Goal: Task Accomplishment & Management: Complete application form

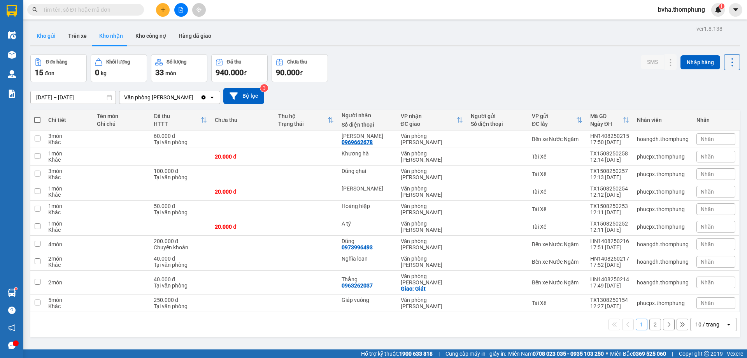
click at [51, 32] on button "Kho gửi" at bounding box center [46, 35] width 32 height 19
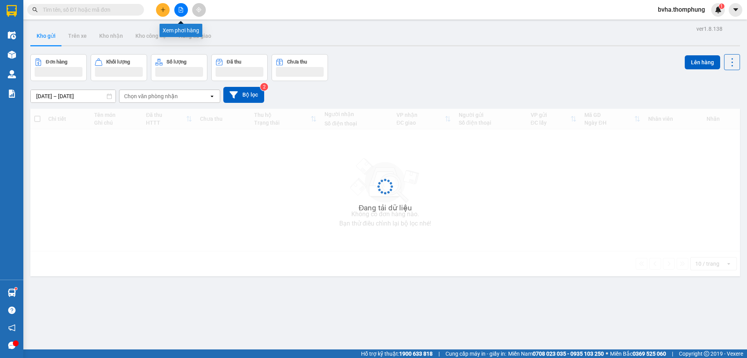
click at [181, 11] on icon "file-add" at bounding box center [181, 9] width 4 height 5
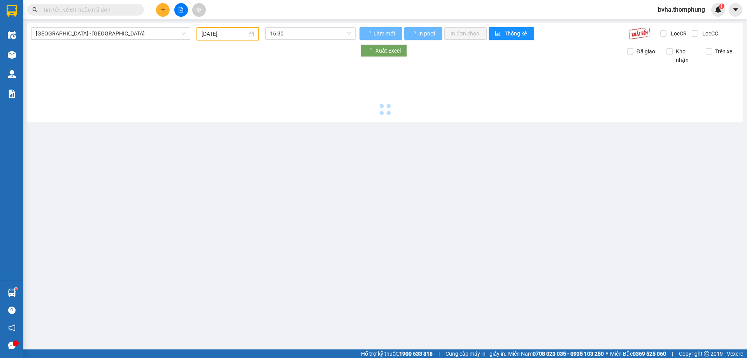
type input "[DATE]"
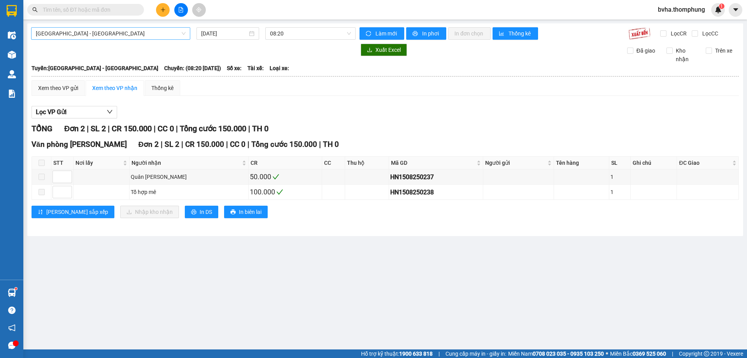
click at [160, 32] on span "[GEOGRAPHIC_DATA] - [GEOGRAPHIC_DATA]" at bounding box center [111, 34] width 150 height 12
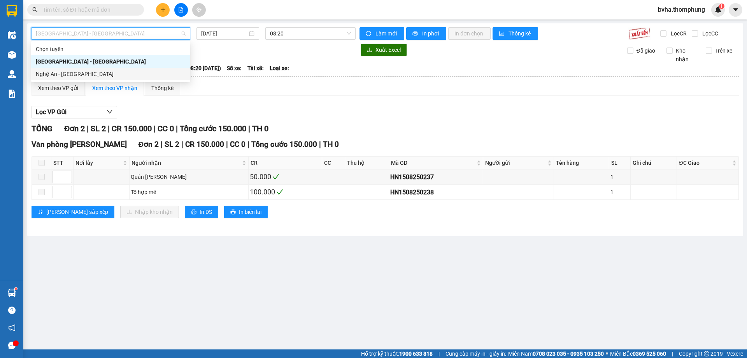
click at [84, 72] on div "Nghệ An - [GEOGRAPHIC_DATA]" at bounding box center [111, 74] width 150 height 9
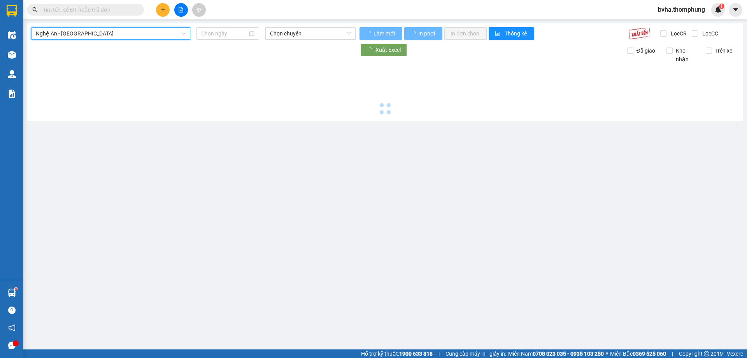
type input "[DATE]"
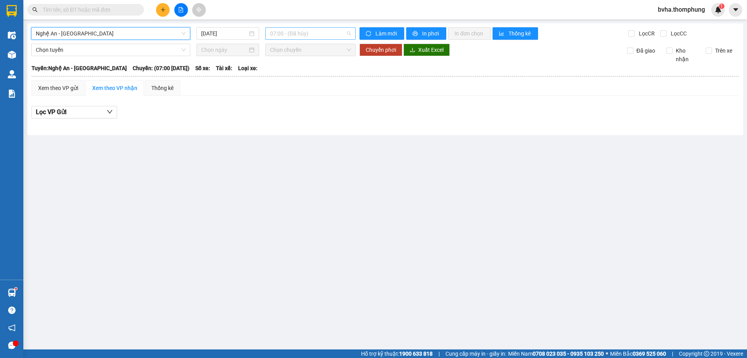
click at [331, 34] on span "07:00 - (Đã hủy)" at bounding box center [310, 34] width 81 height 12
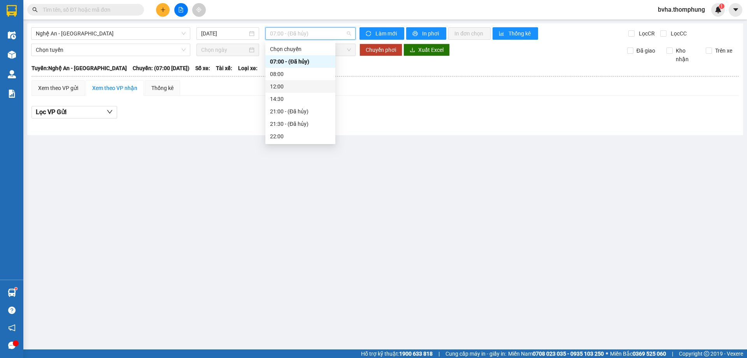
click at [301, 94] on div "14:30" at bounding box center [300, 99] width 70 height 12
click at [299, 35] on span "14:30" at bounding box center [310, 34] width 81 height 12
click at [288, 88] on div "12:00" at bounding box center [300, 86] width 61 height 9
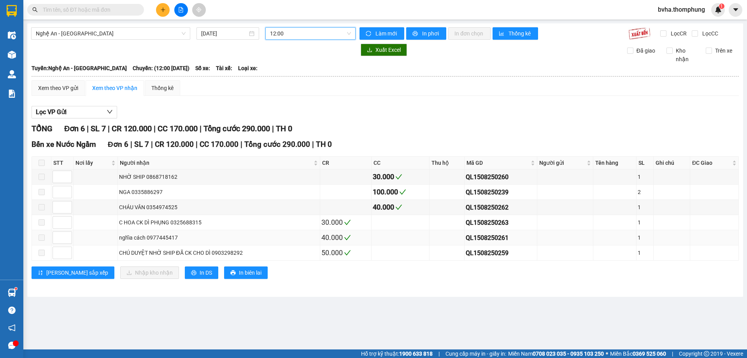
click at [205, 237] on div "nghĩa cách 0977445417" at bounding box center [219, 237] width 200 height 9
click at [310, 34] on span "12:00" at bounding box center [310, 34] width 81 height 12
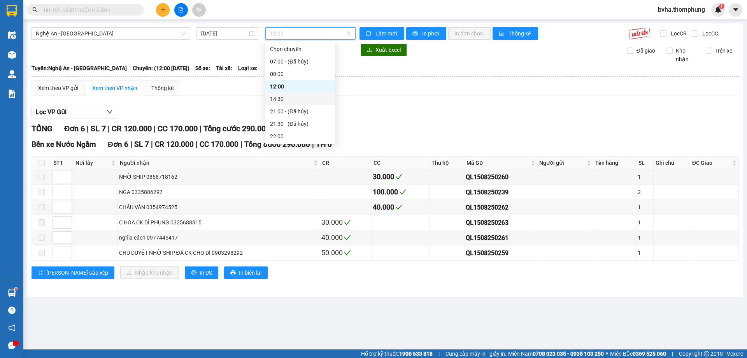
click at [292, 100] on div "14:30" at bounding box center [300, 99] width 61 height 9
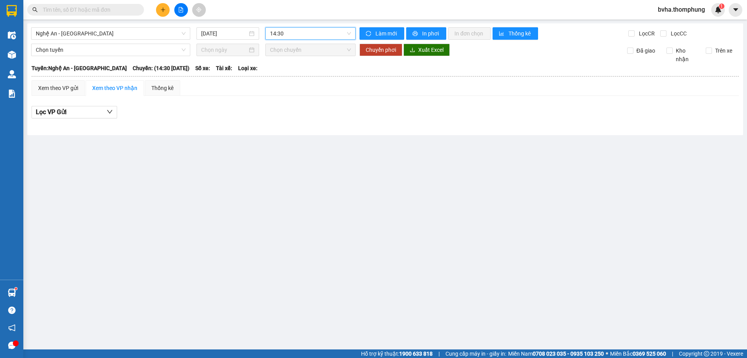
click at [315, 30] on span "14:30" at bounding box center [310, 34] width 81 height 12
click at [158, 35] on span "Nghệ An - [GEOGRAPHIC_DATA]" at bounding box center [111, 34] width 150 height 12
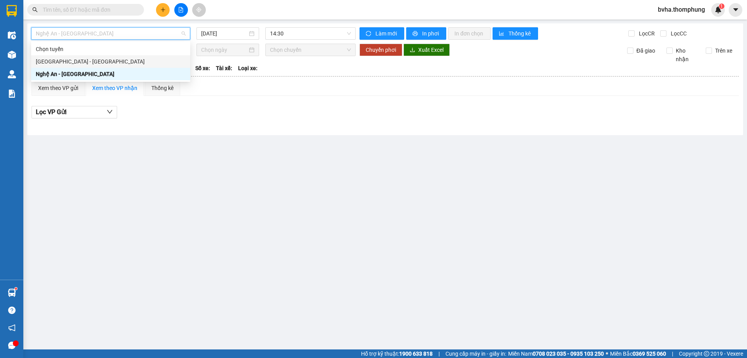
click at [124, 62] on div "[GEOGRAPHIC_DATA] - [GEOGRAPHIC_DATA]" at bounding box center [111, 61] width 150 height 9
type input "[DATE]"
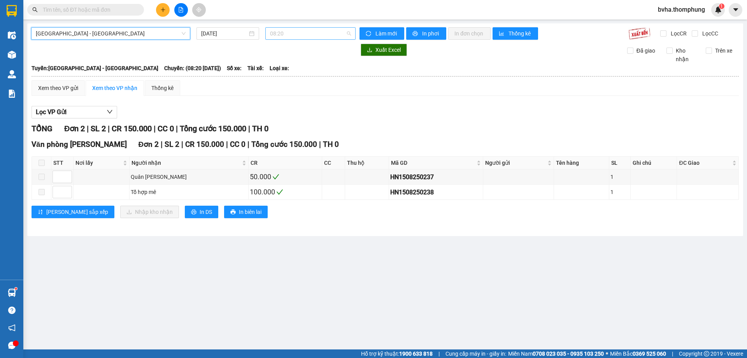
click at [318, 32] on span "08:20" at bounding box center [310, 34] width 81 height 12
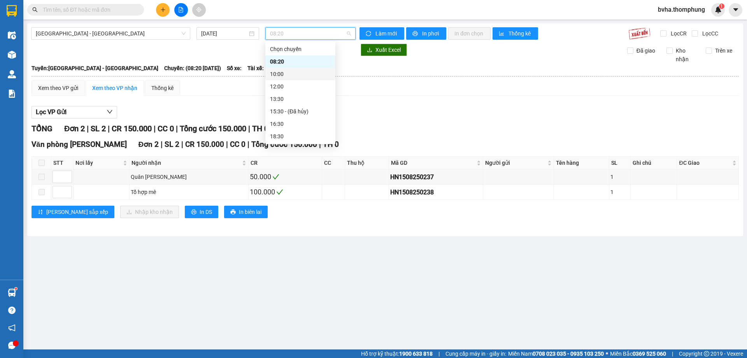
click at [294, 72] on div "10:00" at bounding box center [300, 74] width 61 height 9
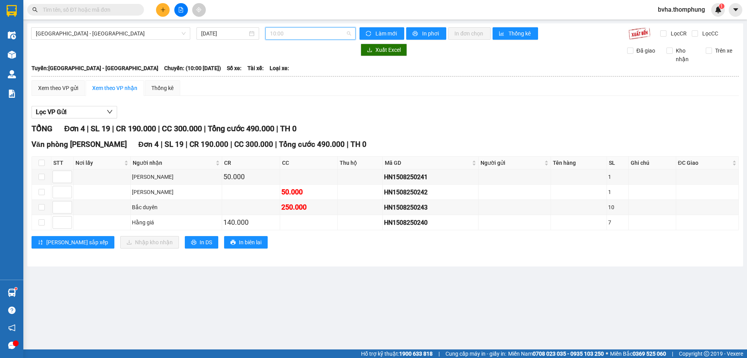
click at [326, 35] on span "10:00" at bounding box center [310, 34] width 81 height 12
click at [309, 91] on div "12:00" at bounding box center [300, 86] width 70 height 12
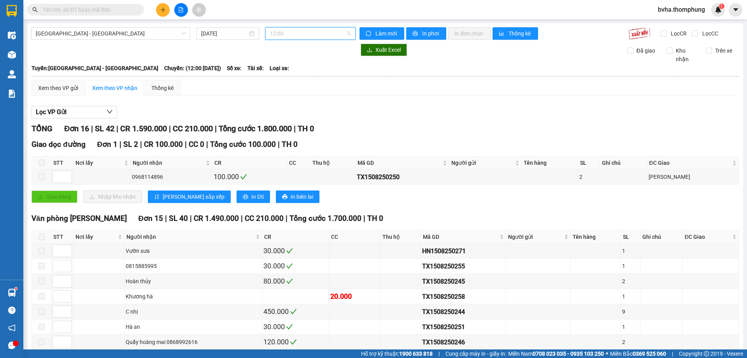
click at [323, 38] on span "12:00" at bounding box center [310, 34] width 81 height 12
click at [295, 121] on div "16:30" at bounding box center [298, 123] width 61 height 9
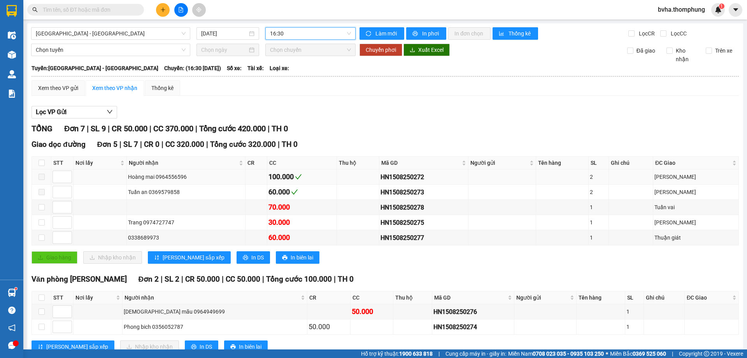
scroll to position [25, 0]
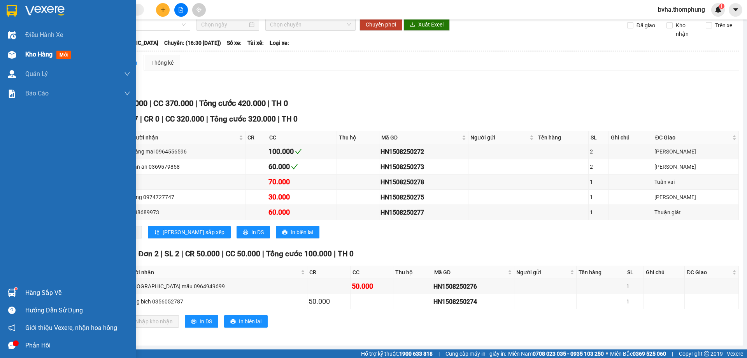
click at [20, 54] on div "Kho hàng mới" at bounding box center [68, 54] width 136 height 19
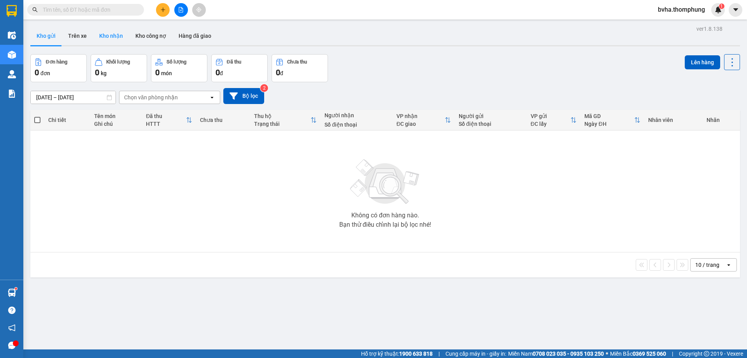
click at [111, 36] on button "Kho nhận" at bounding box center [111, 35] width 36 height 19
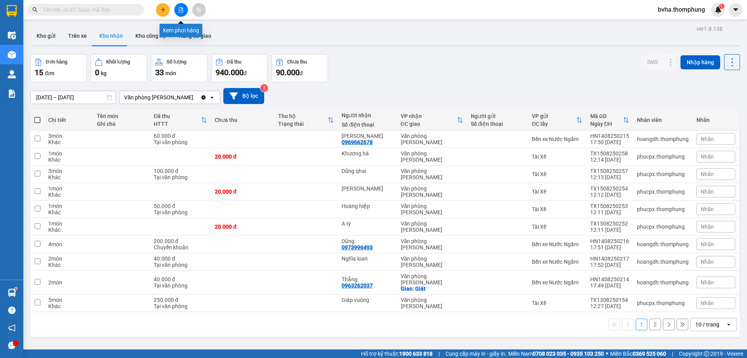
click at [174, 11] on button at bounding box center [181, 10] width 14 height 14
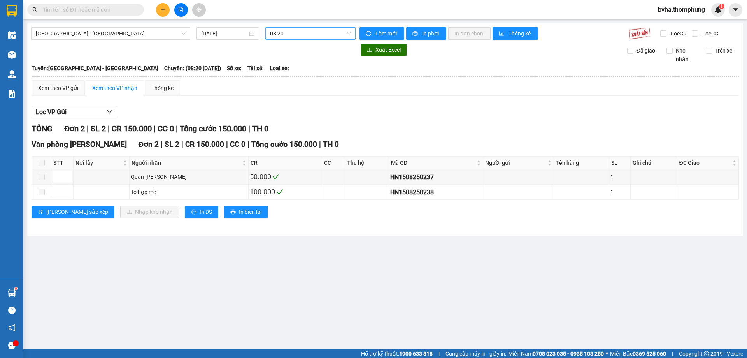
click at [311, 35] on span "08:20" at bounding box center [310, 34] width 81 height 12
click at [294, 86] on div "12:00" at bounding box center [300, 86] width 61 height 9
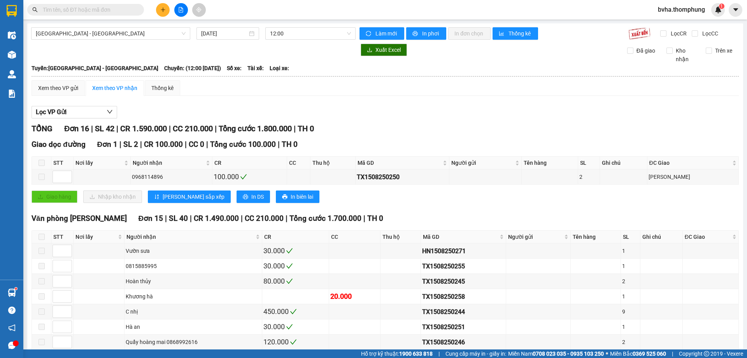
click at [326, 26] on div "[GEOGRAPHIC_DATA] - [GEOGRAPHIC_DATA] [DATE] 12:00 Làm mới In phơi In đơn chọn …" at bounding box center [385, 265] width 716 height 484
click at [313, 39] on span "12:00" at bounding box center [310, 34] width 81 height 12
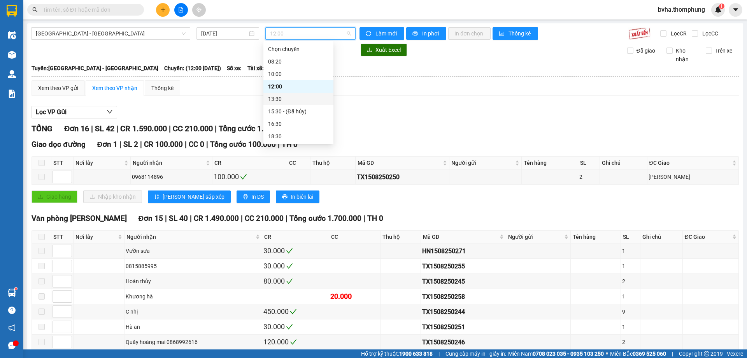
click at [286, 95] on div "13:30" at bounding box center [298, 99] width 61 height 9
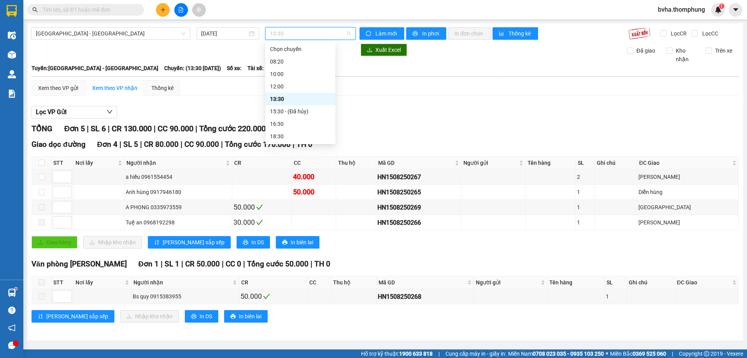
click at [326, 37] on span "13:30" at bounding box center [310, 34] width 81 height 12
click at [294, 84] on div "12:00" at bounding box center [300, 86] width 61 height 9
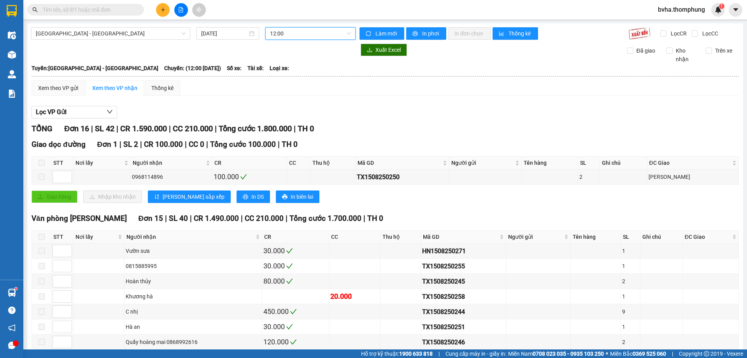
click at [302, 29] on span "12:00" at bounding box center [310, 34] width 81 height 12
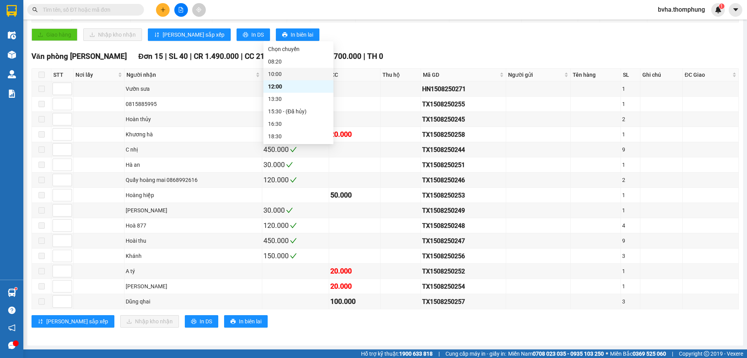
click at [275, 70] on div "10:00" at bounding box center [298, 74] width 61 height 9
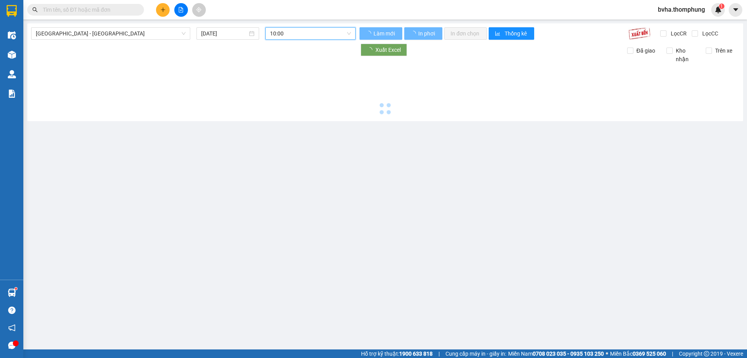
scroll to position [0, 0]
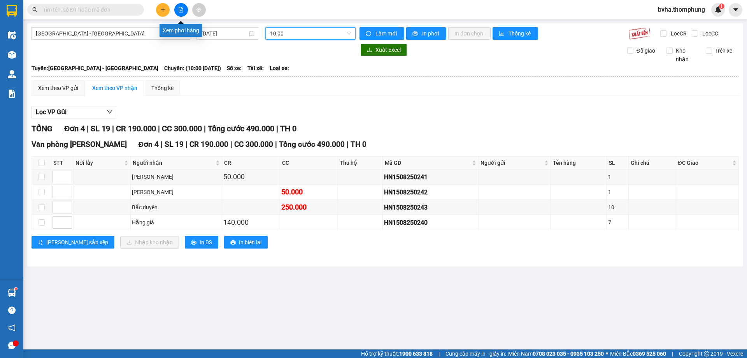
click at [183, 13] on button at bounding box center [181, 10] width 14 height 14
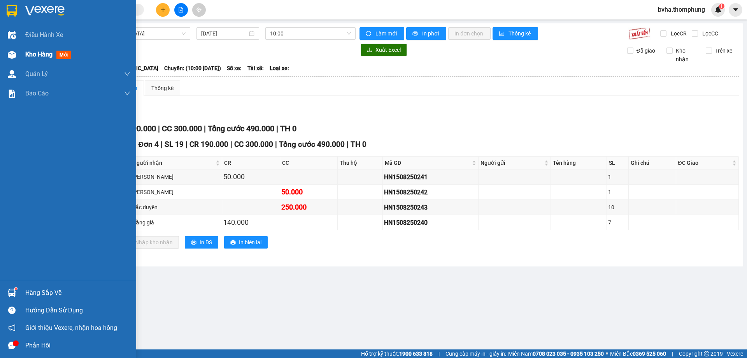
click at [18, 54] on div "Kho hàng mới" at bounding box center [68, 54] width 136 height 19
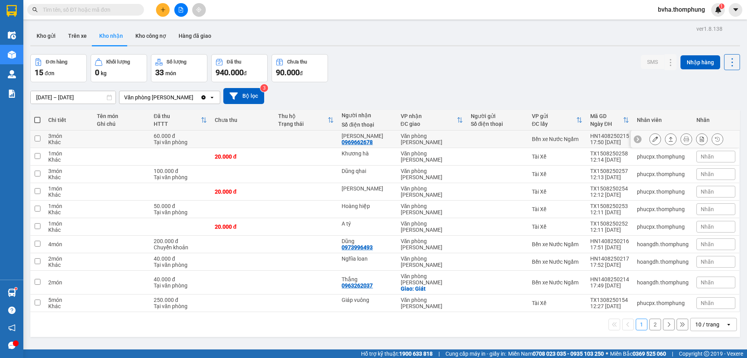
click at [455, 142] on div "Văn phòng [PERSON_NAME]" at bounding box center [432, 139] width 62 height 12
checkbox input "true"
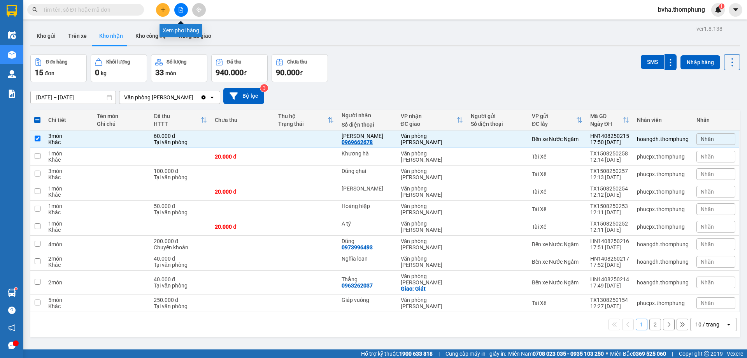
click at [178, 9] on icon "file-add" at bounding box center [180, 9] width 5 height 5
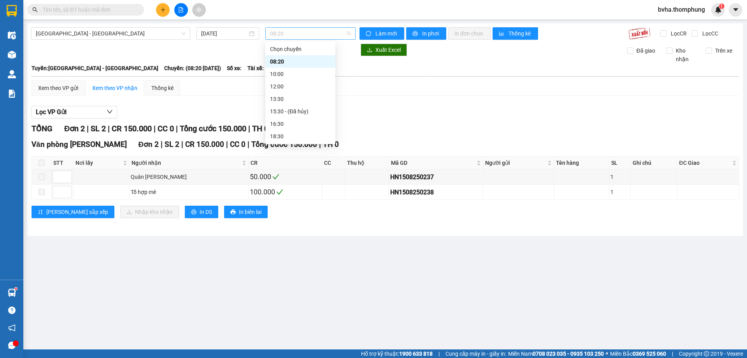
click at [295, 36] on span "08:20" at bounding box center [310, 34] width 81 height 12
click at [288, 76] on div "10:00" at bounding box center [300, 74] width 61 height 9
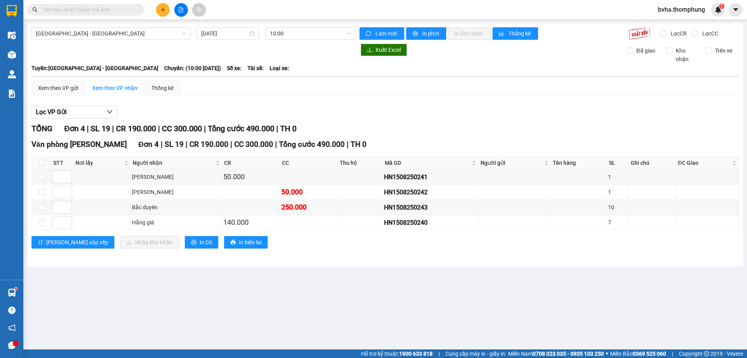
click at [78, 10] on input "text" at bounding box center [89, 9] width 92 height 9
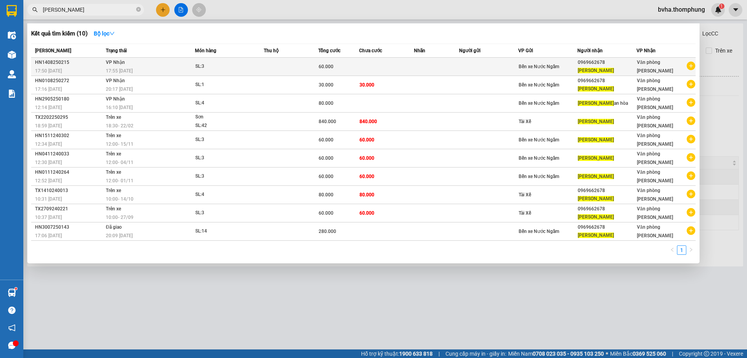
type input "[PERSON_NAME]"
click at [321, 66] on span "60.000" at bounding box center [326, 66] width 15 height 5
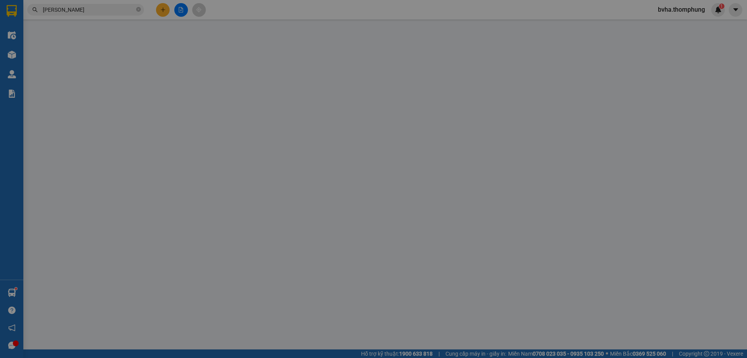
type input "0969662678"
type input "[PERSON_NAME]"
type input "60.000"
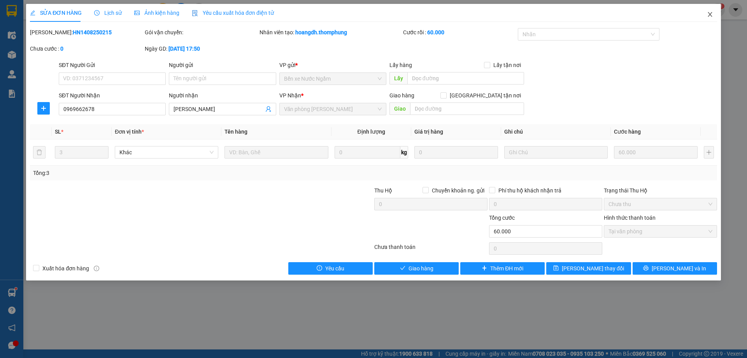
click at [711, 18] on span "Close" at bounding box center [710, 15] width 22 height 22
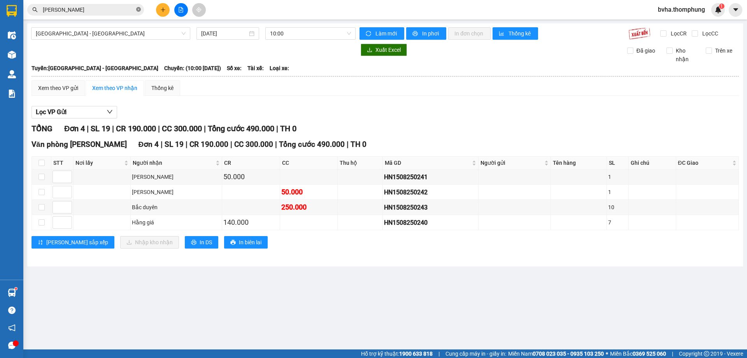
click at [138, 8] on icon "close-circle" at bounding box center [138, 9] width 5 height 5
click at [273, 11] on div "Kết quả tìm kiếm ( 10 ) Bộ lọc Mã ĐH Trạng thái Món hàng Thu hộ Tổng cước Chưa …" at bounding box center [373, 9] width 747 height 19
click at [159, 11] on button at bounding box center [163, 10] width 14 height 14
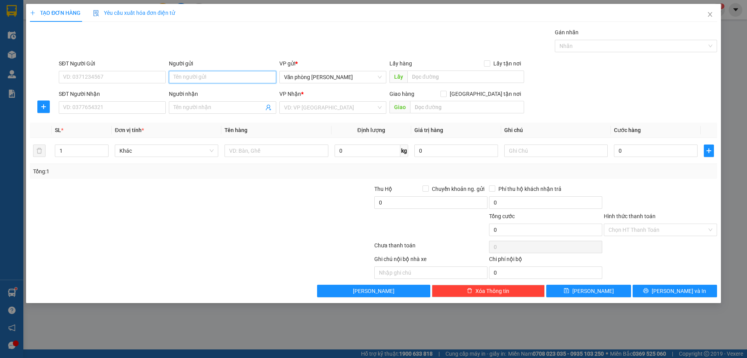
click at [213, 79] on input "Người gửi" at bounding box center [222, 77] width 107 height 12
type input "[PERSON_NAME]"
click at [200, 89] on div "TUYẾT KEM - 0961096671" at bounding box center [223, 92] width 98 height 9
type input "0961096671"
type input "TUYẾT KEM"
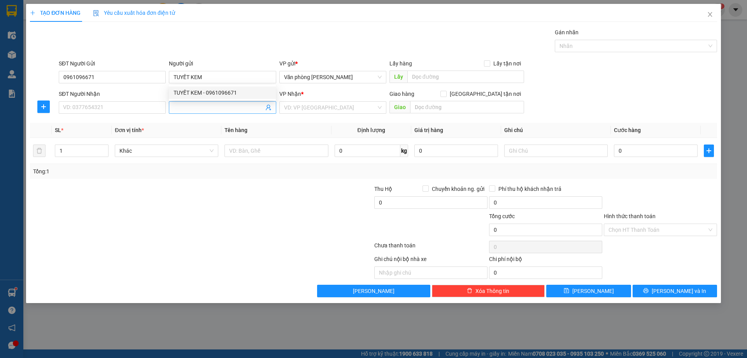
click at [197, 109] on input "Người nhận" at bounding box center [219, 107] width 90 height 9
type input "c sương"
click at [300, 107] on input "search" at bounding box center [330, 108] width 92 height 12
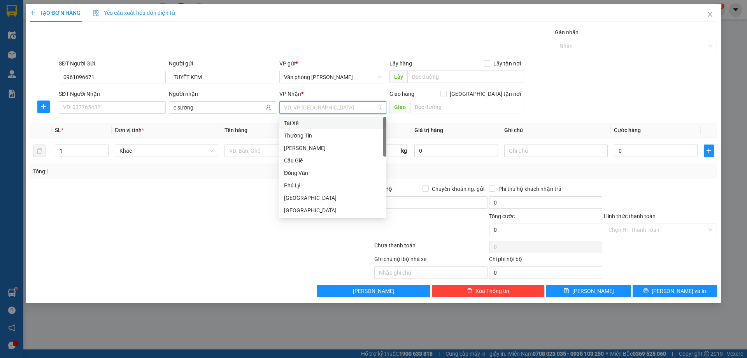
type input "b"
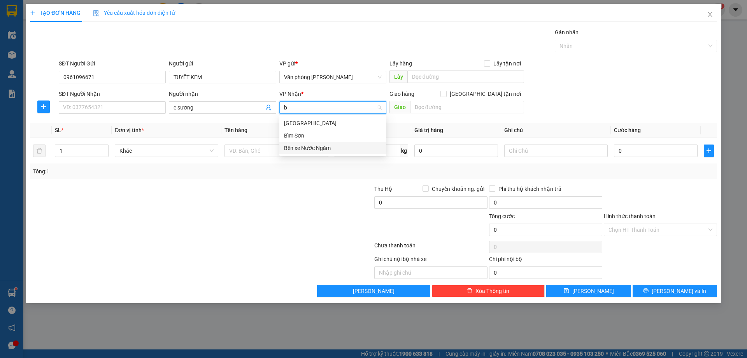
click at [287, 148] on div "Bến xe Nước Ngầm" at bounding box center [333, 148] width 98 height 9
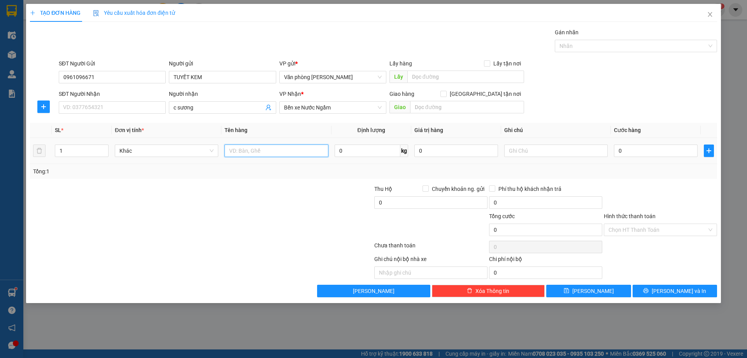
click at [267, 150] on input "text" at bounding box center [277, 150] width 104 height 12
type input "xốp"
click at [651, 151] on input "0" at bounding box center [656, 150] width 84 height 12
type input "1"
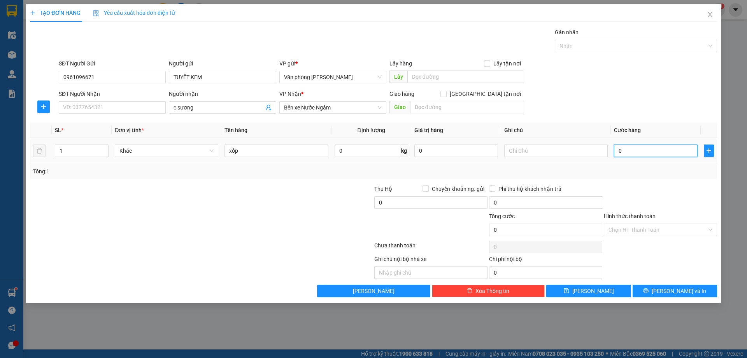
type input "1"
type input "10"
type input "100"
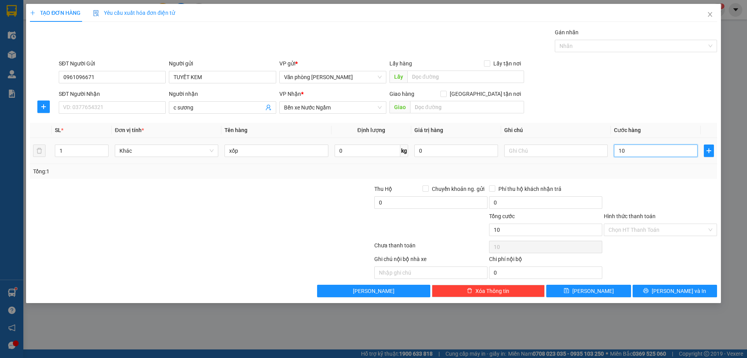
type input "100"
type input "100.000"
click at [644, 224] on input "Hình thức thanh toán" at bounding box center [658, 230] width 98 height 12
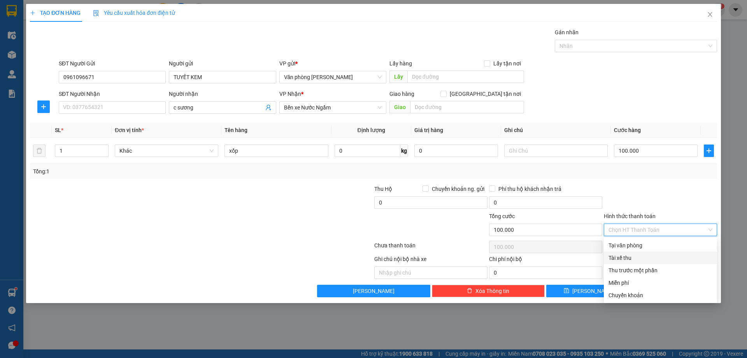
click at [637, 256] on div "Tài xế thu" at bounding box center [661, 257] width 104 height 9
type input "0"
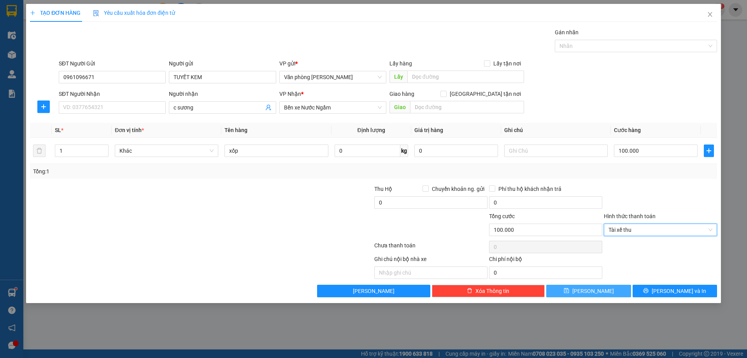
click at [604, 290] on button "[PERSON_NAME]" at bounding box center [588, 291] width 84 height 12
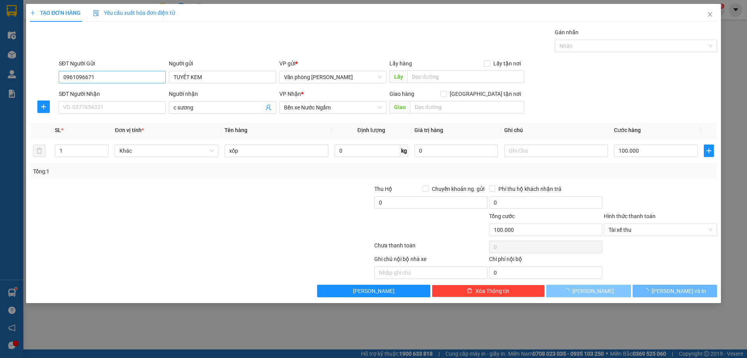
type input "0"
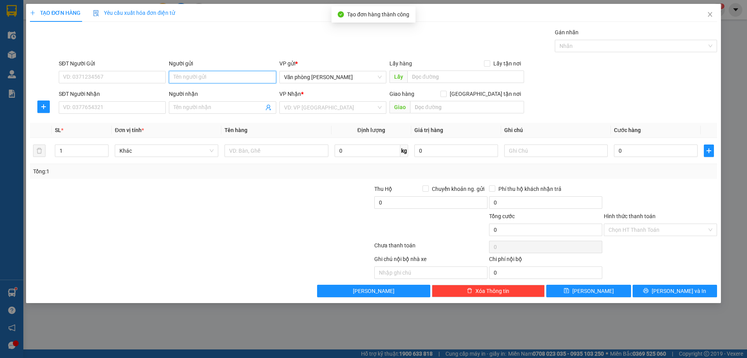
click at [218, 79] on input "Người gửi" at bounding box center [222, 77] width 107 height 12
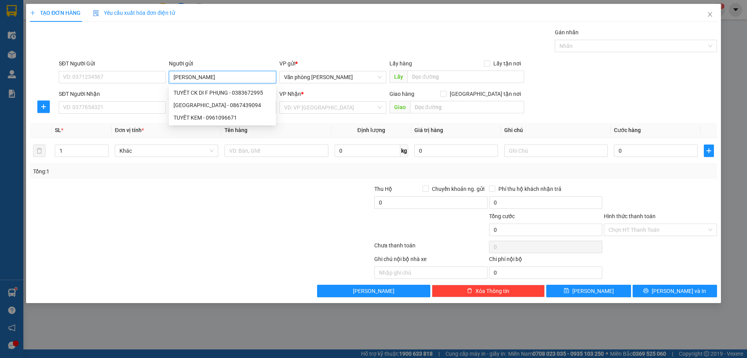
type input "[PERSON_NAME]"
click at [216, 93] on div "TUYẾT KEM - 0961096671" at bounding box center [223, 92] width 98 height 9
type input "0961096671"
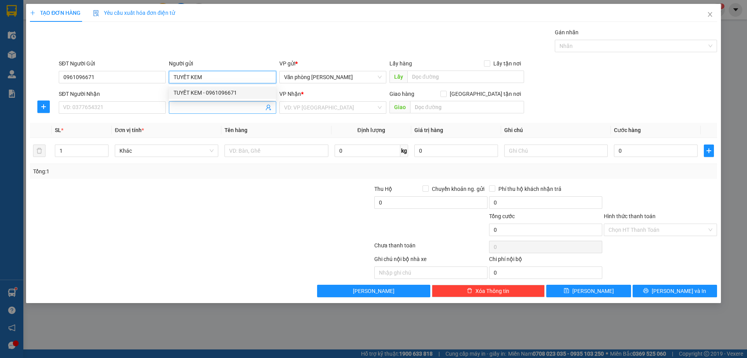
type input "TUYẾT KEM"
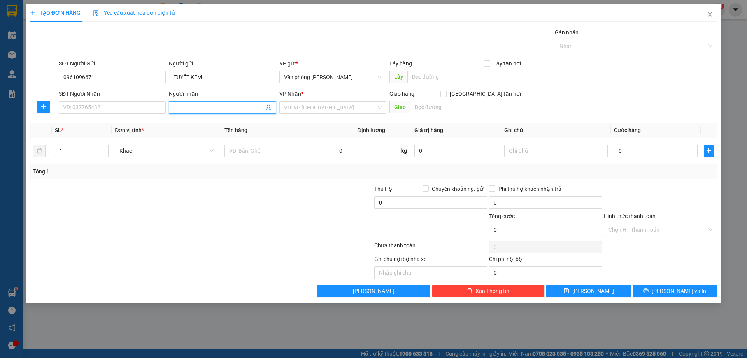
click at [202, 111] on input "Người nhận" at bounding box center [219, 107] width 90 height 9
type input "c vân"
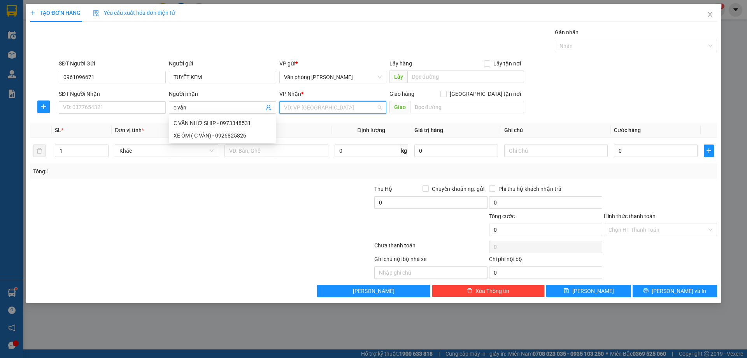
click at [299, 111] on input "search" at bounding box center [330, 108] width 92 height 12
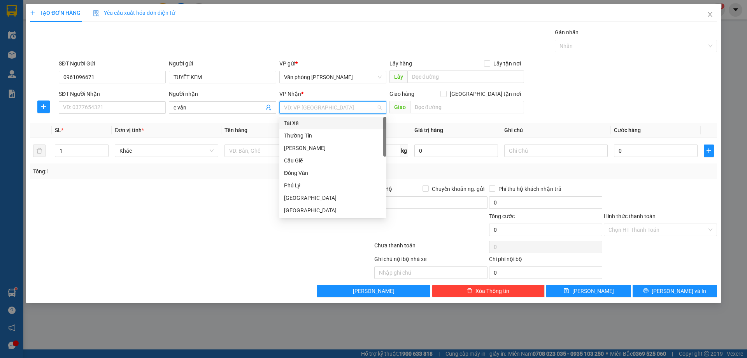
type input "b"
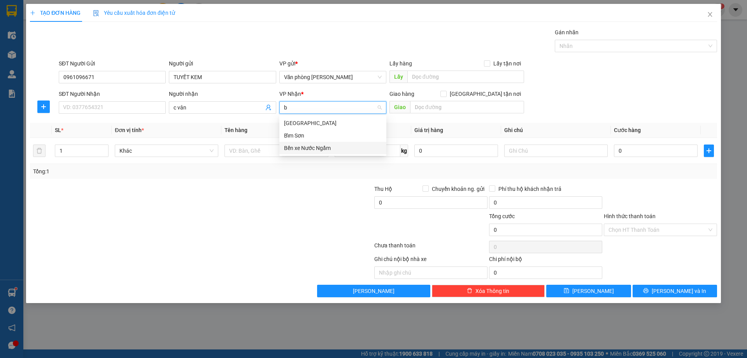
click at [298, 151] on div "Bến xe Nước Ngầm" at bounding box center [333, 148] width 98 height 9
click at [63, 151] on input "1" at bounding box center [81, 151] width 53 height 12
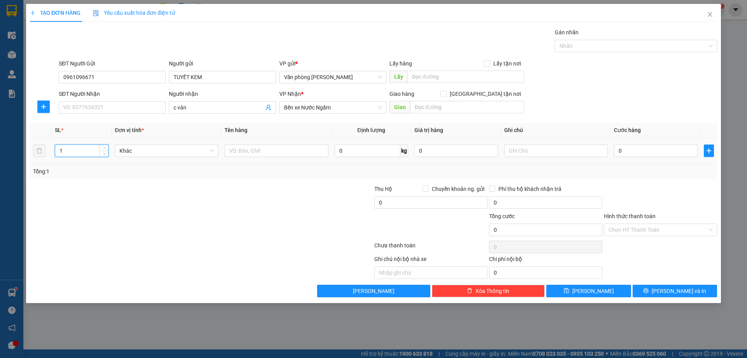
click at [63, 151] on input "1" at bounding box center [81, 151] width 53 height 12
drag, startPoint x: 68, startPoint y: 153, endPoint x: 54, endPoint y: 153, distance: 13.6
click at [54, 153] on td "13" at bounding box center [82, 151] width 60 height 26
type input "3"
click at [275, 151] on input "text" at bounding box center [277, 150] width 104 height 12
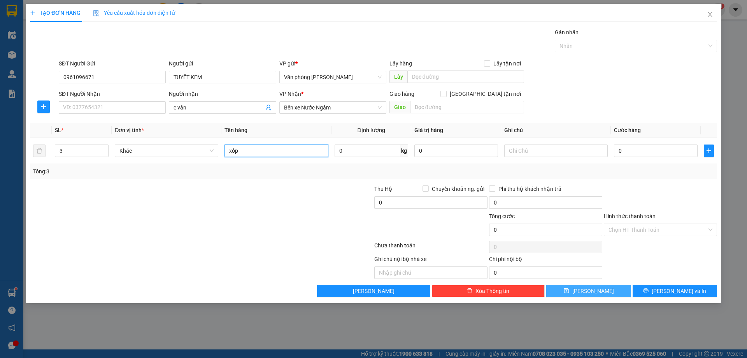
type input "xốp"
click at [573, 292] on button "[PERSON_NAME]" at bounding box center [588, 291] width 84 height 12
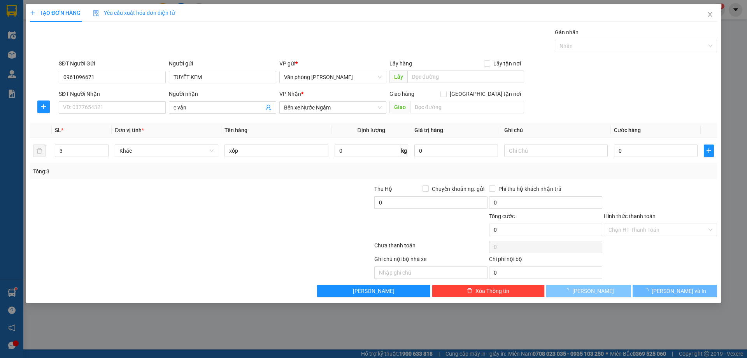
type input "1"
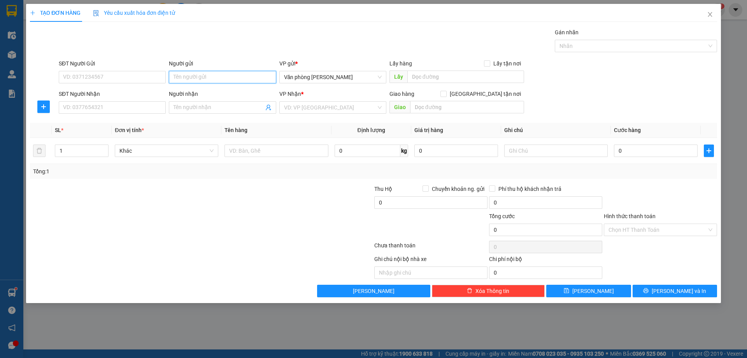
click at [213, 77] on input "Người gửi" at bounding box center [222, 77] width 107 height 12
type input "[PERSON_NAME]"
click at [207, 91] on div "[PERSON_NAME] - 0988767041" at bounding box center [223, 92] width 98 height 9
type input "0988767041"
type input "[PERSON_NAME]"
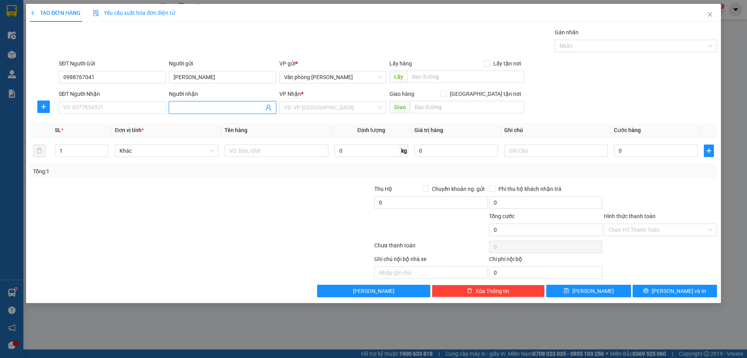
click at [191, 105] on input "Người nhận" at bounding box center [219, 107] width 90 height 9
type input "xuyên lê"
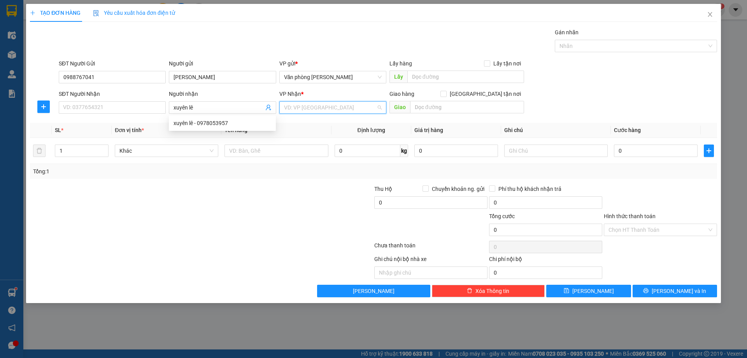
click at [302, 106] on input "search" at bounding box center [330, 108] width 92 height 12
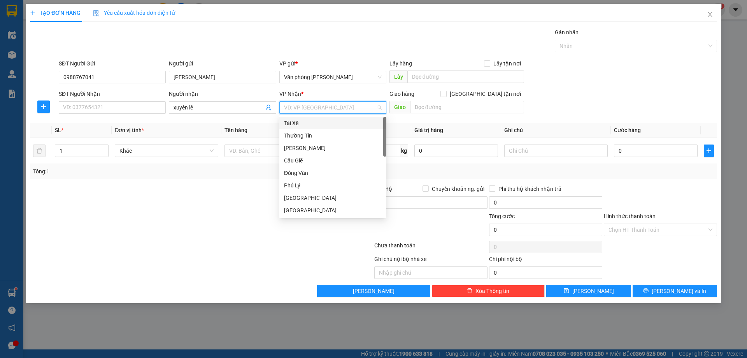
type input "b"
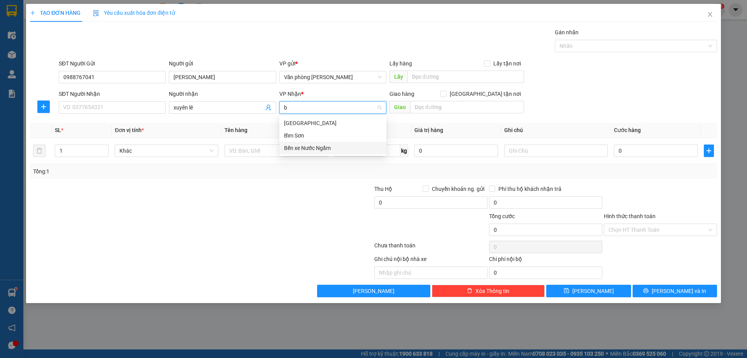
click at [288, 146] on div "Bến xe Nước Ngầm" at bounding box center [333, 148] width 98 height 9
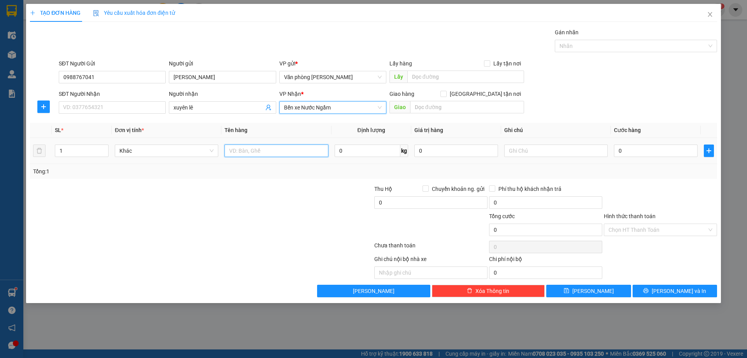
click at [243, 152] on input "text" at bounding box center [277, 150] width 104 height 12
type input "xốp"
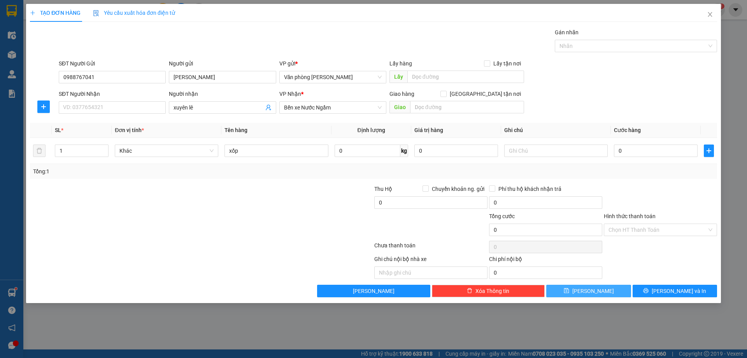
click at [590, 290] on span "[PERSON_NAME]" at bounding box center [594, 290] width 42 height 9
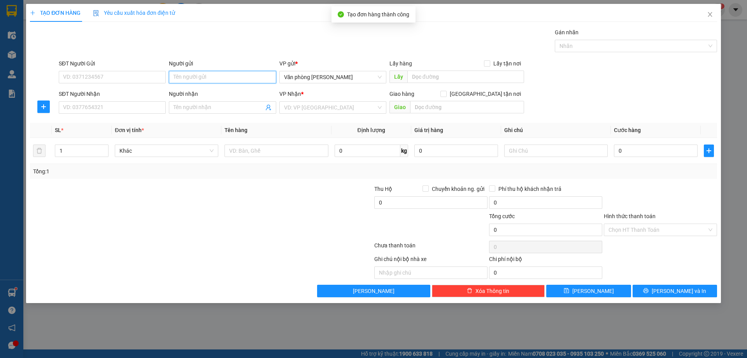
click at [204, 76] on input "Người gửi" at bounding box center [222, 77] width 107 height 12
type input "[PERSON_NAME]"
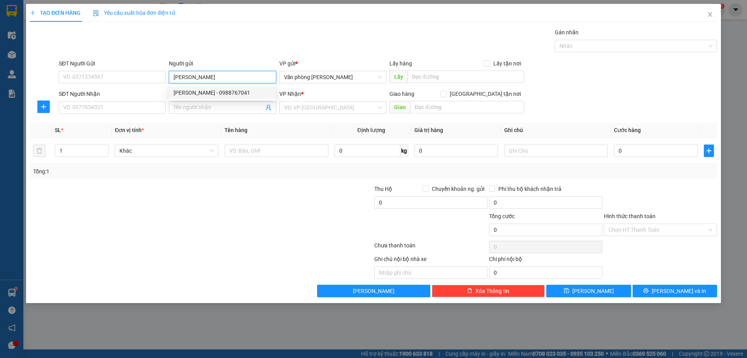
click at [196, 93] on div "[PERSON_NAME] - 0988767041" at bounding box center [223, 92] width 98 height 9
type input "0988767041"
type input "[PERSON_NAME]"
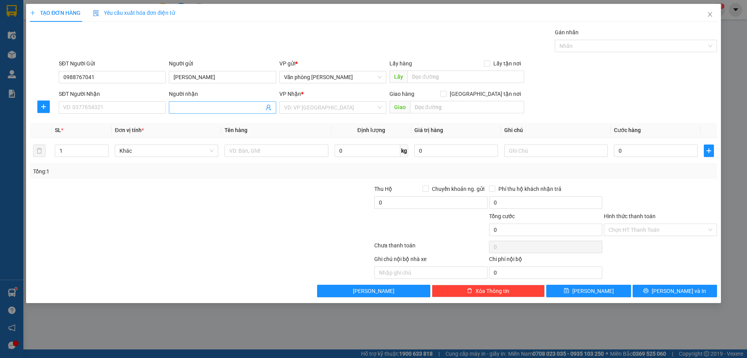
click at [190, 104] on input "Người nhận" at bounding box center [219, 107] width 90 height 9
type input "a phương"
click at [357, 107] on input "search" at bounding box center [330, 108] width 92 height 12
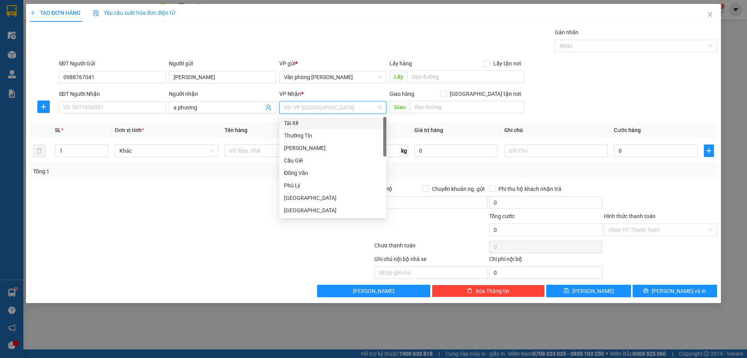
type input "b"
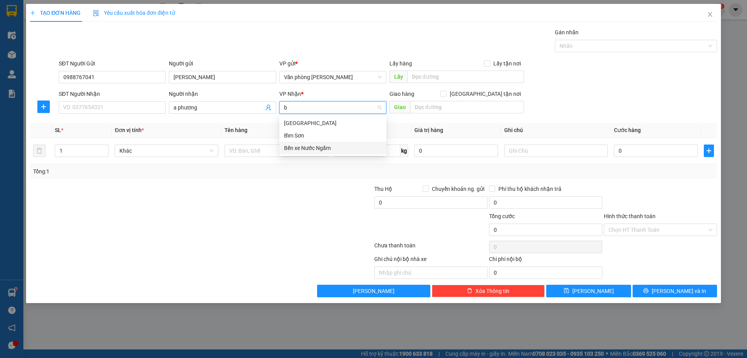
click at [313, 147] on div "Bến xe Nước Ngầm" at bounding box center [333, 148] width 98 height 9
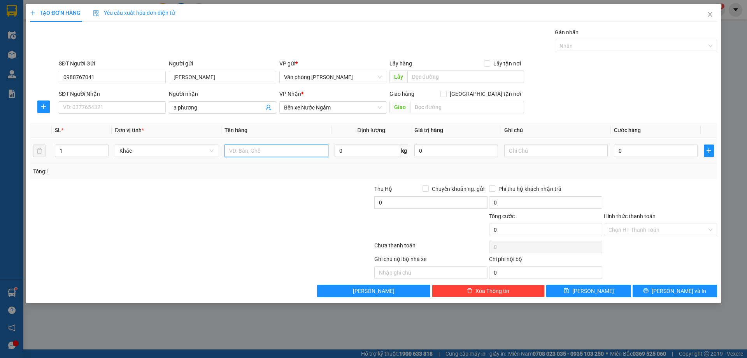
click at [264, 150] on input "text" at bounding box center [277, 150] width 104 height 12
type input "xốp"
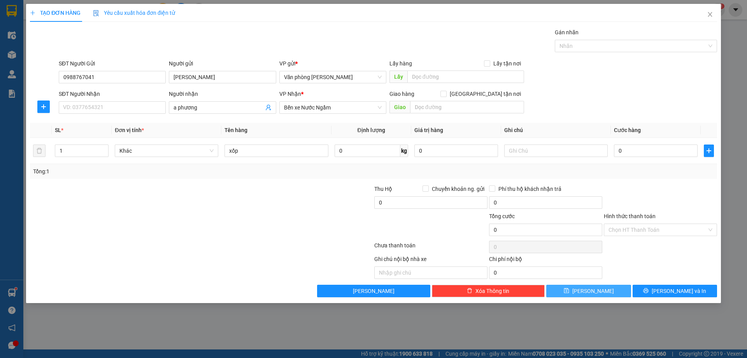
click at [576, 290] on button "[PERSON_NAME]" at bounding box center [588, 291] width 84 height 12
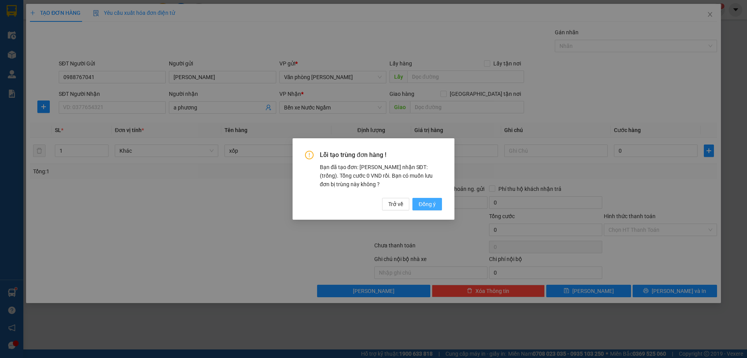
click at [428, 203] on span "Đồng ý" at bounding box center [427, 204] width 17 height 9
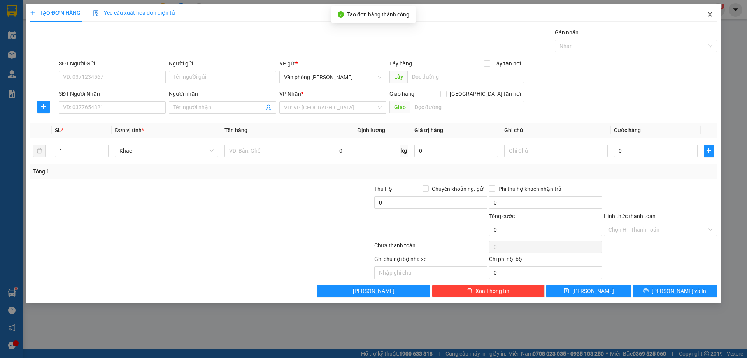
click at [708, 14] on icon "close" at bounding box center [710, 14] width 6 height 6
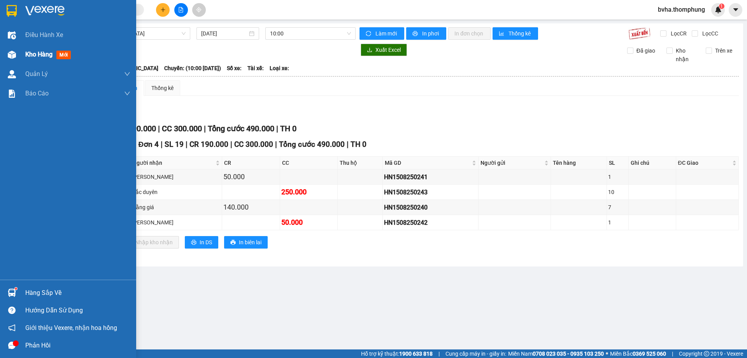
click at [30, 55] on span "Kho hàng" at bounding box center [38, 54] width 27 height 7
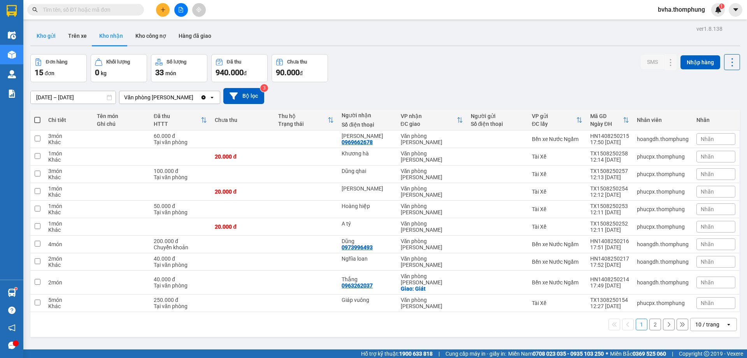
click at [51, 38] on button "Kho gửi" at bounding box center [46, 35] width 32 height 19
